Goal: Information Seeking & Learning: Learn about a topic

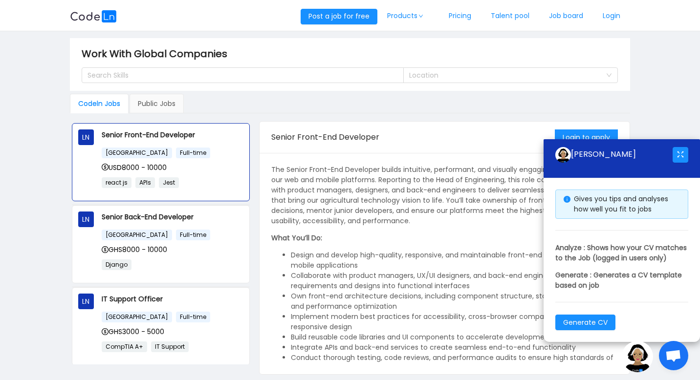
click at [674, 102] on main "Work With Global Companies Search Skills Location Codeln Jobs Public Jobs LN Se…" at bounding box center [350, 206] width 700 height 351
drag, startPoint x: 649, startPoint y: 140, endPoint x: 687, endPoint y: 242, distance: 108.6
click at [687, 242] on div "[PERSON_NAME] AI Gives you tips and analyses how well you fit to jobs Analyze :…" at bounding box center [622, 240] width 156 height 203
click at [682, 147] on button "button" at bounding box center [681, 155] width 16 height 16
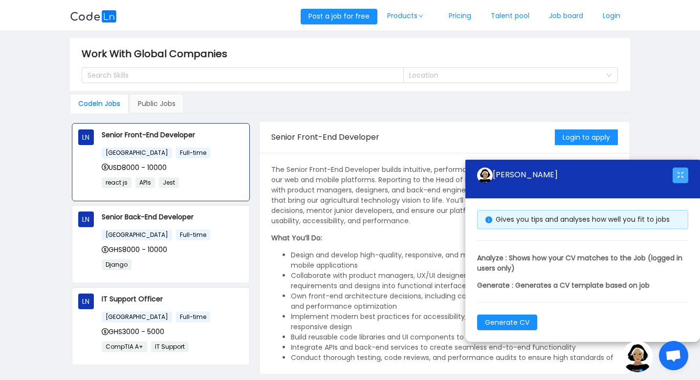
click at [681, 179] on button "button" at bounding box center [681, 176] width 16 height 16
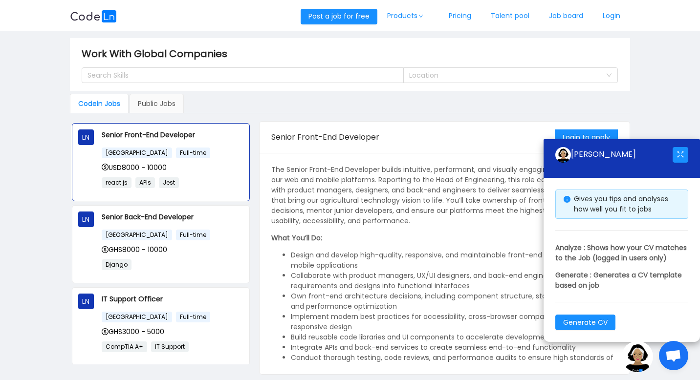
click at [673, 365] on span "Open chat" at bounding box center [673, 355] width 29 height 29
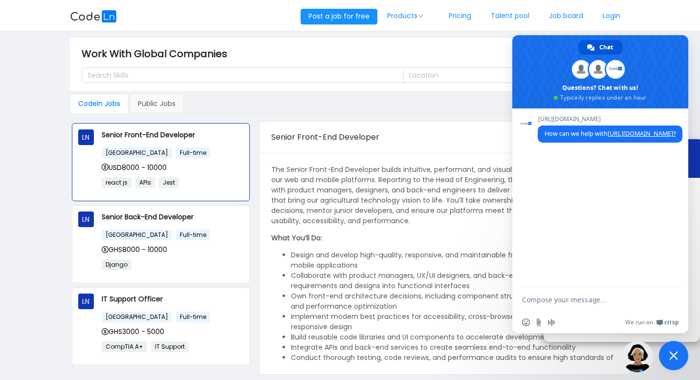
click at [676, 362] on span "Close chat" at bounding box center [673, 355] width 29 height 29
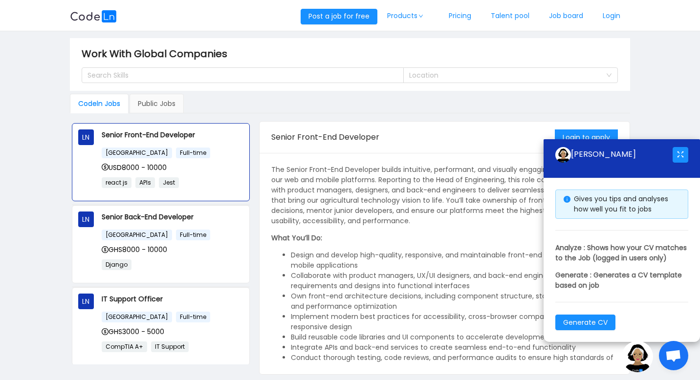
click at [647, 360] on img at bounding box center [637, 356] width 31 height 31
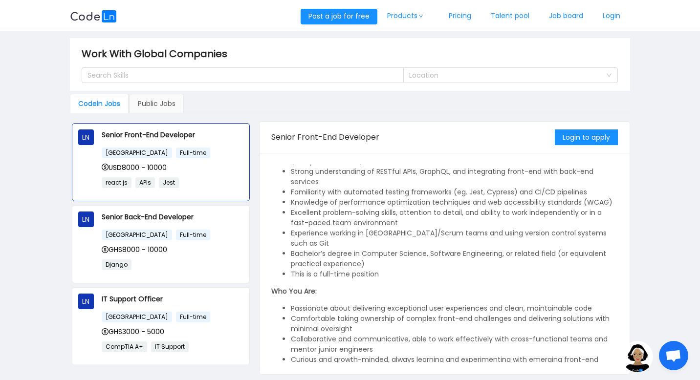
scroll to position [343, 0]
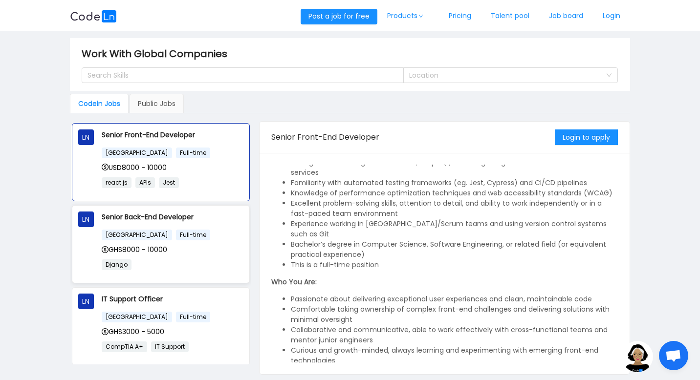
click at [177, 223] on div "Senior Back-End Developer [GEOGRAPHIC_DATA] Full-time GHS8000 - 10000 Django" at bounding box center [173, 245] width 142 height 66
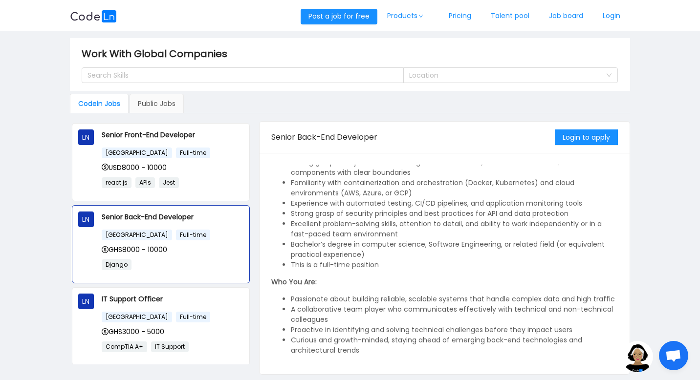
scroll to position [374, 0]
